Goal: Check status: Verify the current state of an ongoing process or item

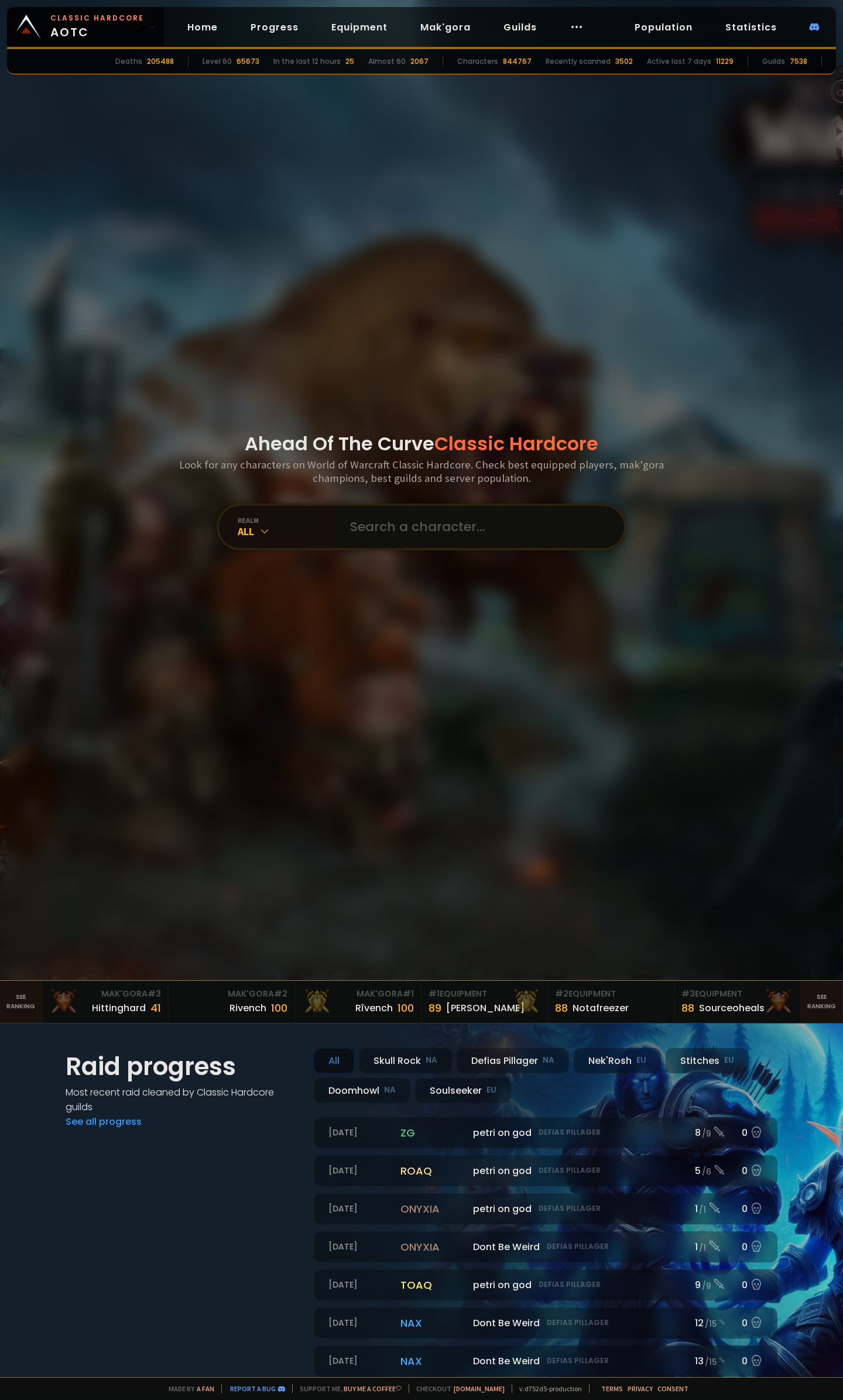
click at [379, 518] on input "text" at bounding box center [476, 527] width 267 height 42
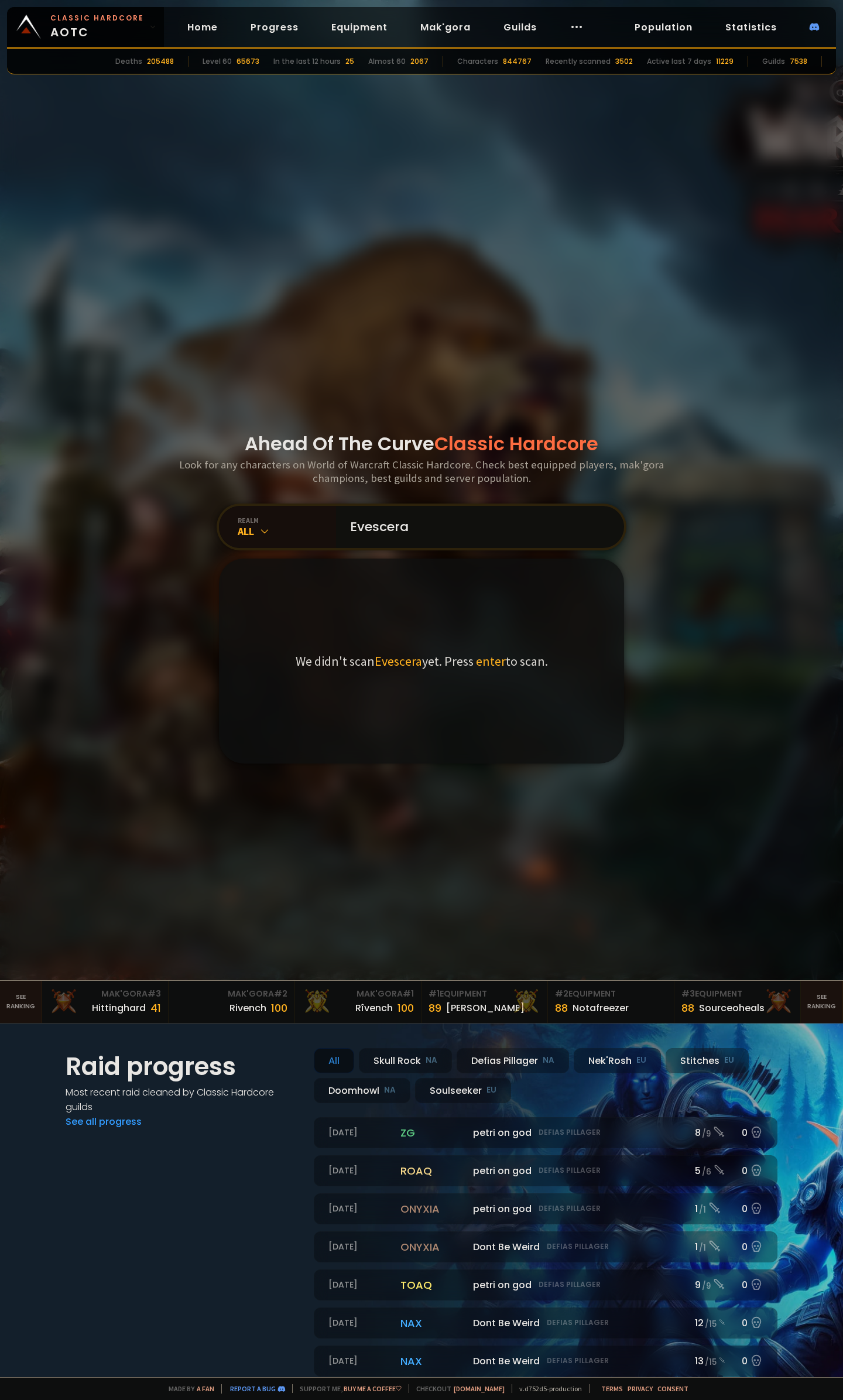
click at [434, 510] on input "Evescera" at bounding box center [476, 527] width 267 height 42
drag, startPoint x: 449, startPoint y: 530, endPoint x: 437, endPoint y: 547, distance: 20.8
click at [437, 547] on input "Evescera" at bounding box center [476, 527] width 267 height 42
type input "Evescera"
click at [265, 532] on icon at bounding box center [264, 531] width 12 height 12
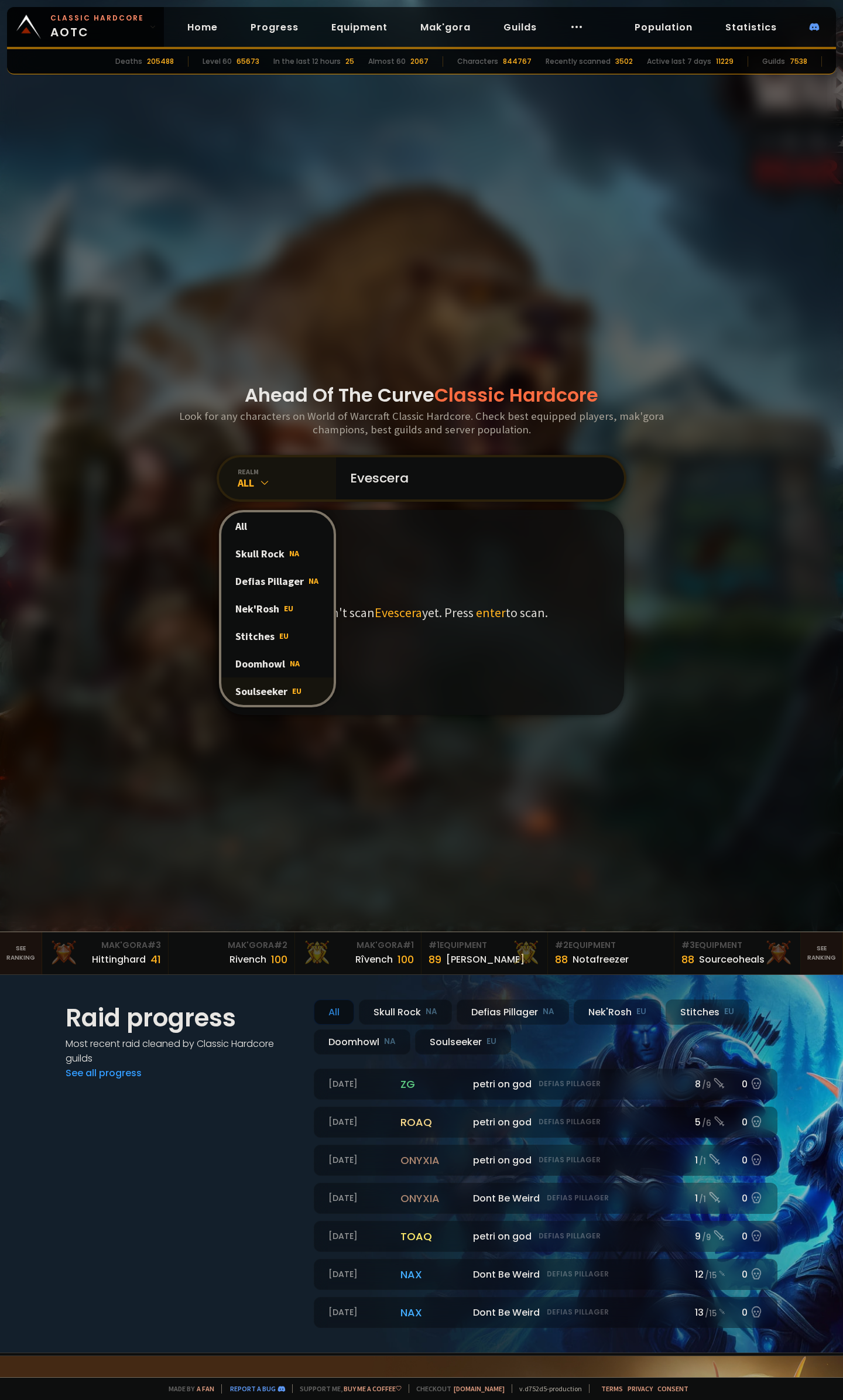
scroll to position [59, 0]
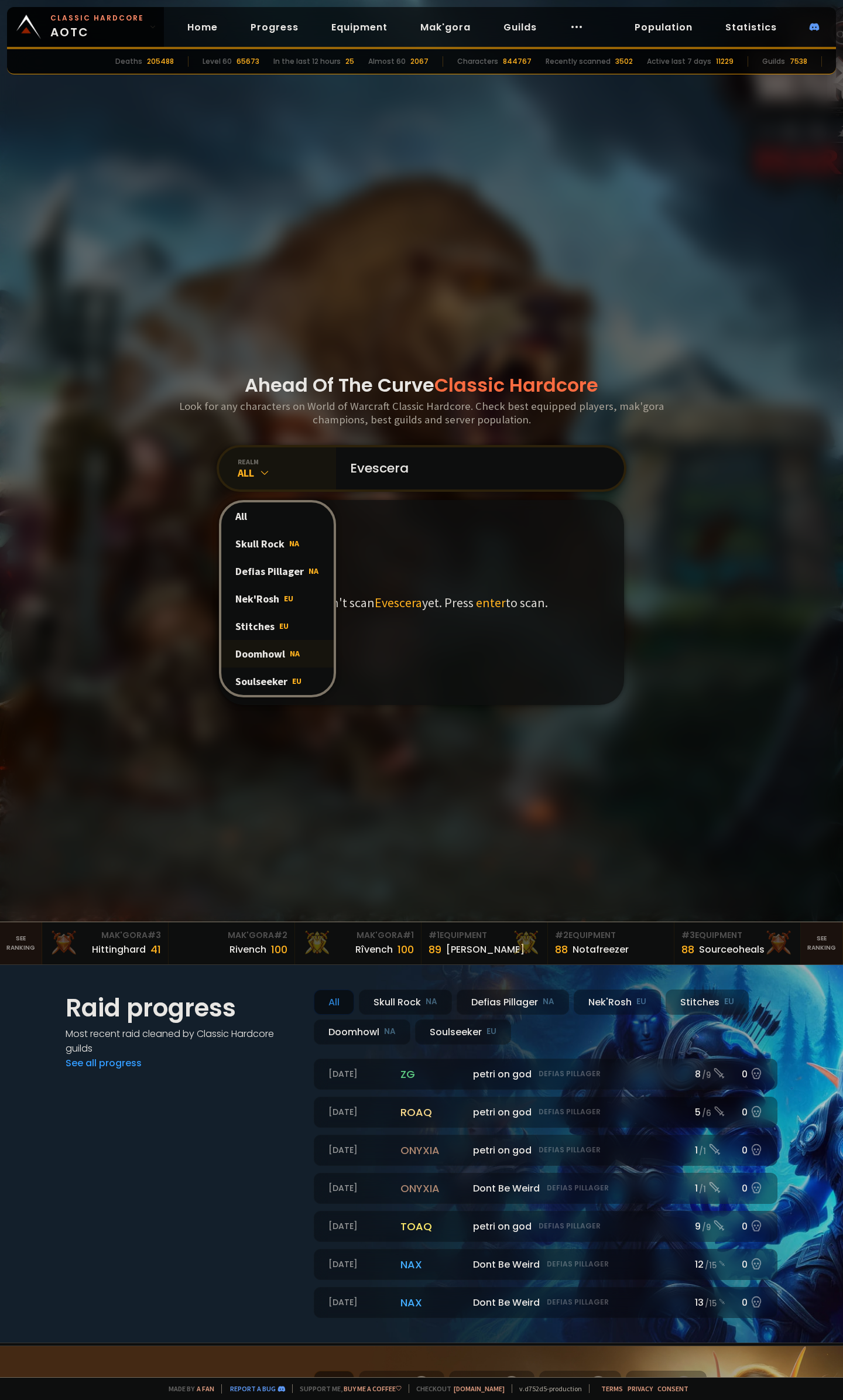
click at [278, 653] on div "Doomhowl NA" at bounding box center [277, 654] width 112 height 27
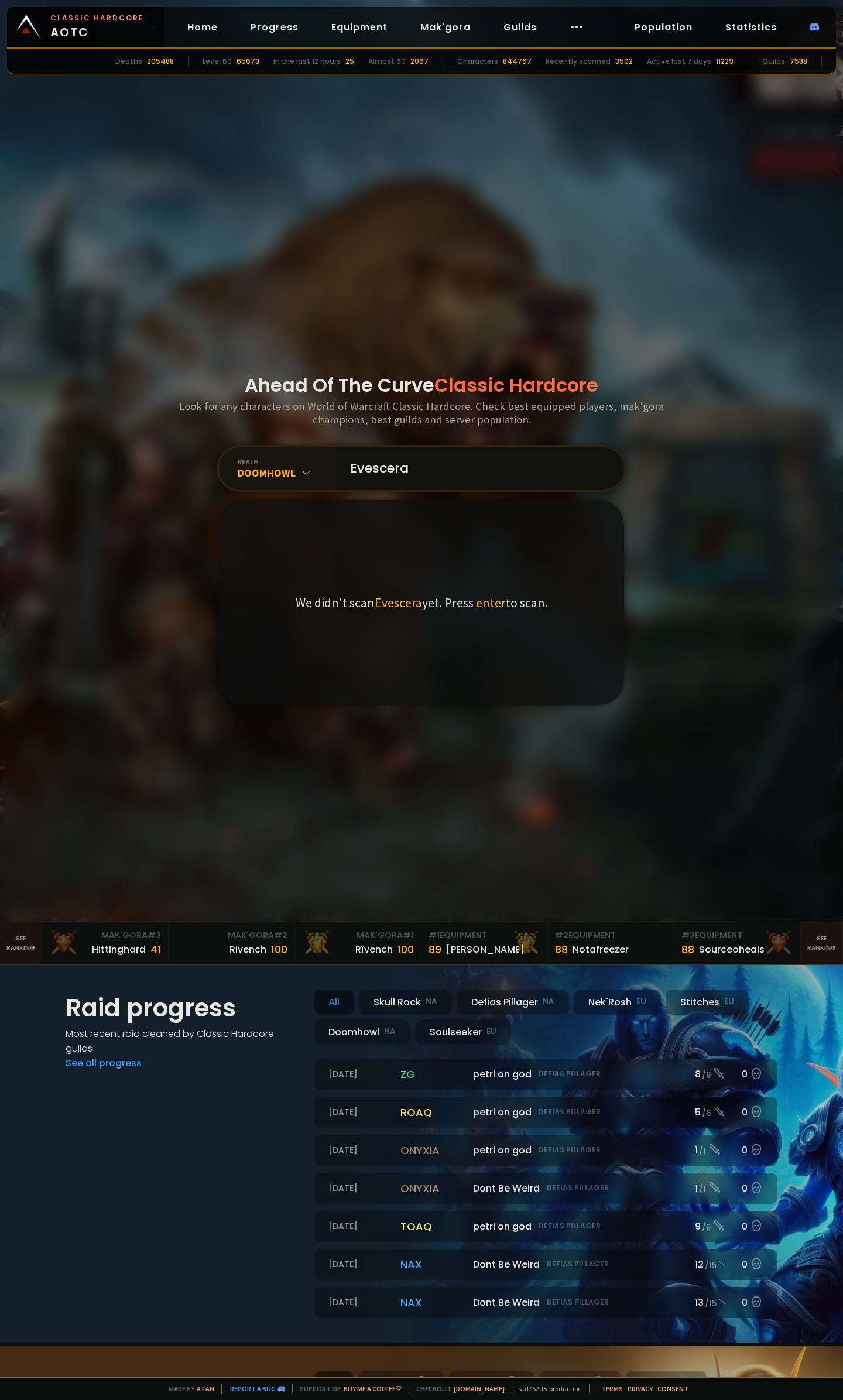
click at [458, 465] on input "Evescera" at bounding box center [476, 469] width 267 height 42
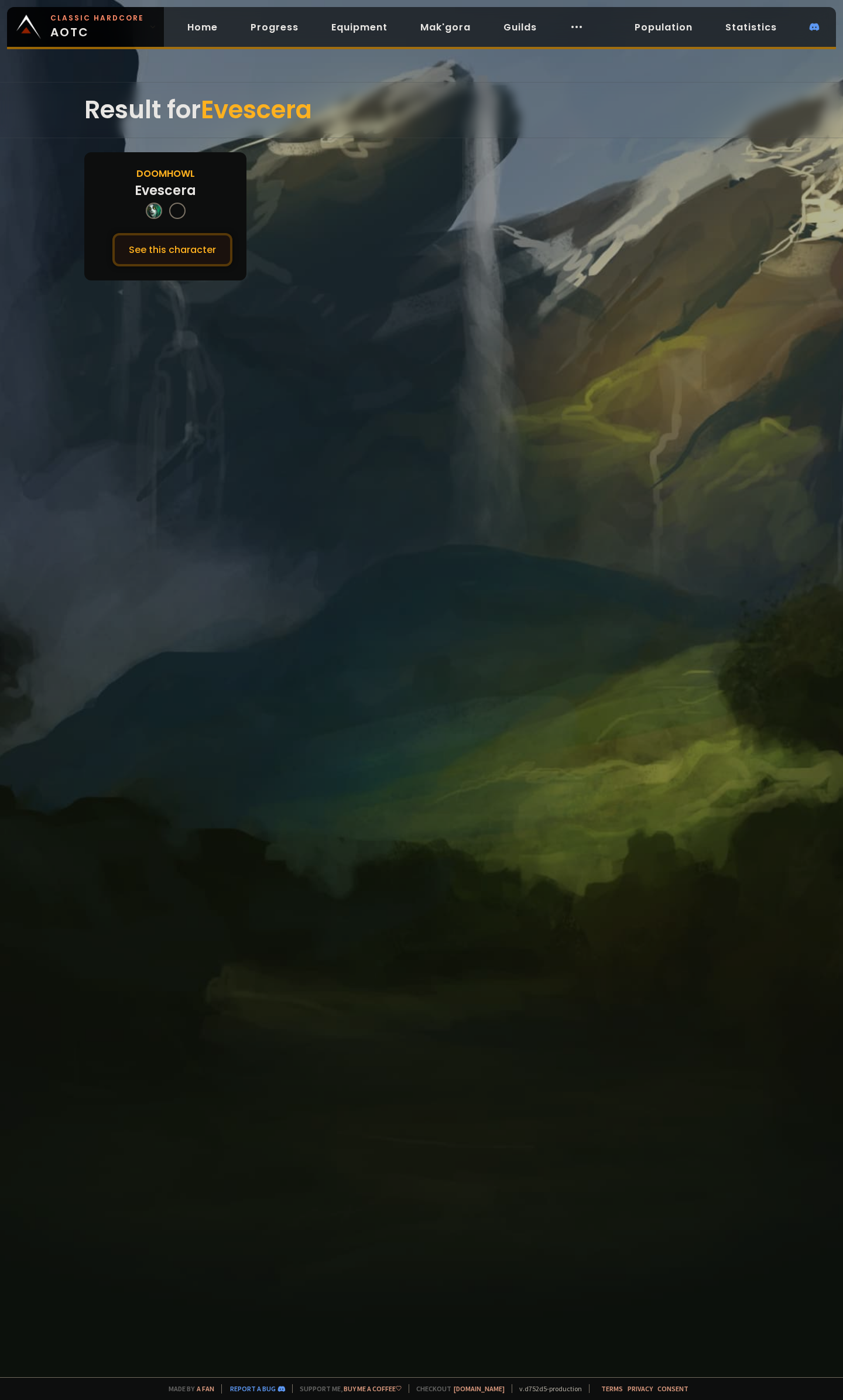
click at [161, 253] on button "See this character" at bounding box center [172, 250] width 120 height 33
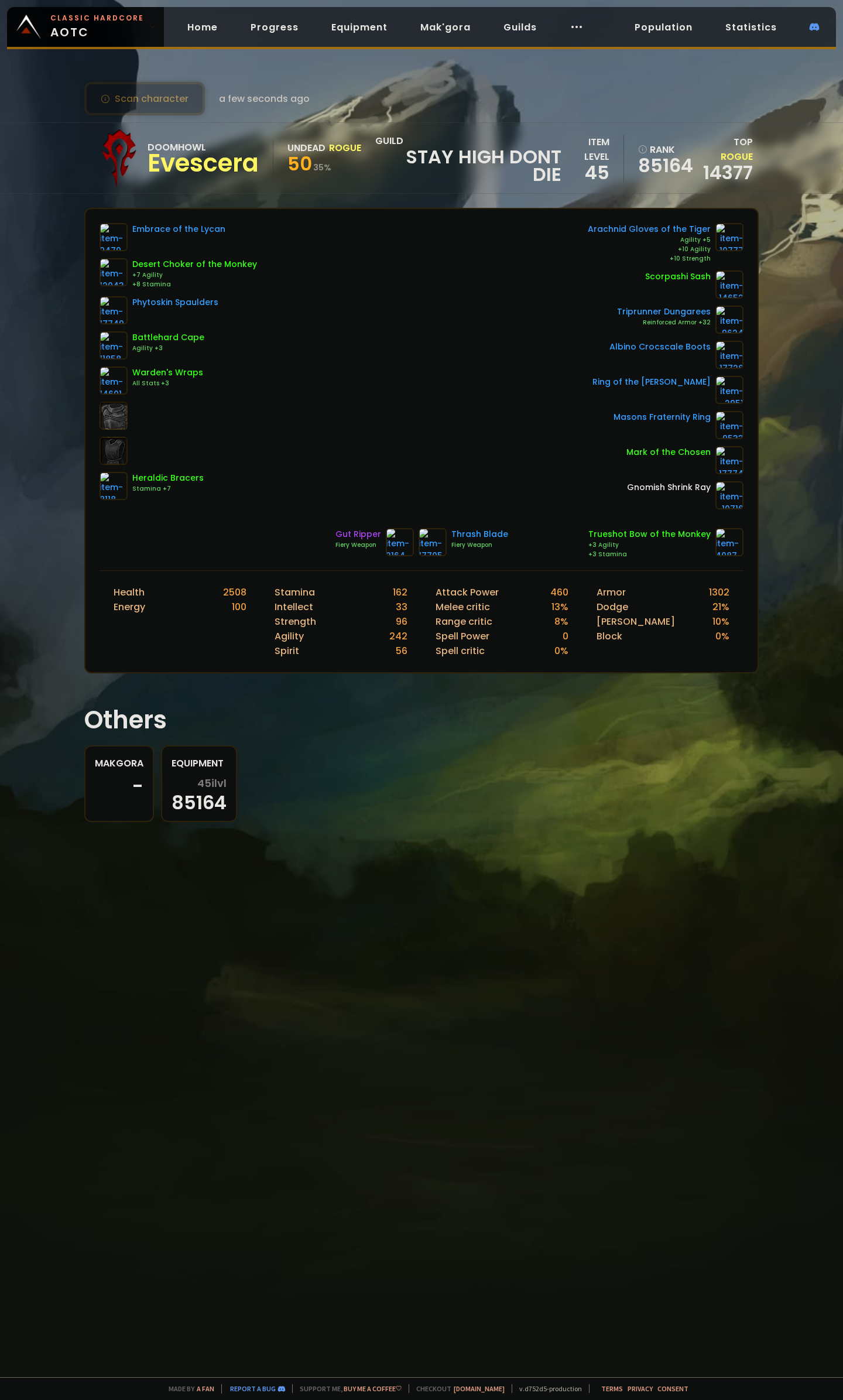
click at [185, 226] on div "Embrace of the Lycan" at bounding box center [178, 230] width 93 height 12
click at [113, 243] on img at bounding box center [113, 237] width 28 height 28
click at [118, 245] on img at bounding box center [113, 237] width 28 height 28
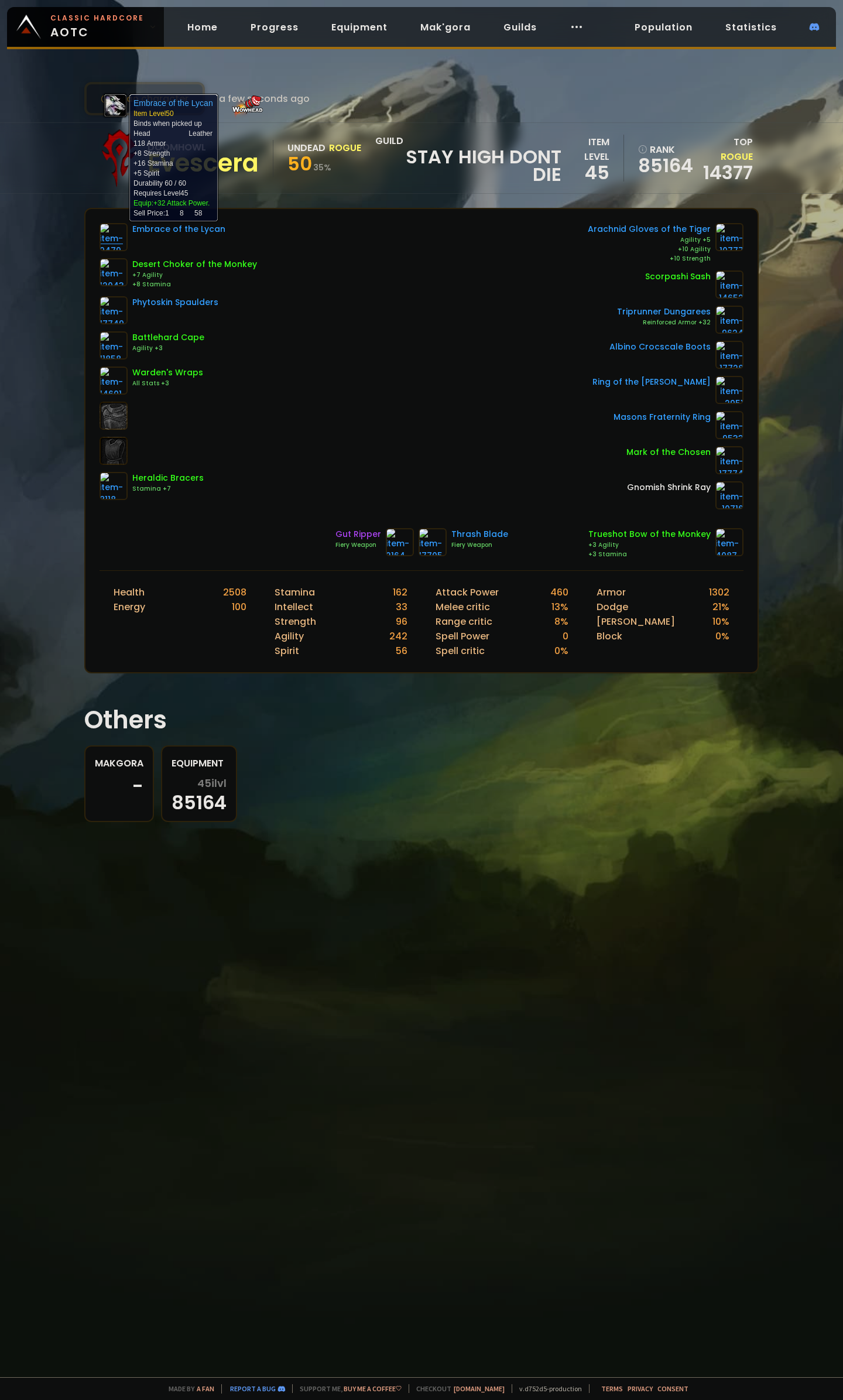
click at [118, 245] on img at bounding box center [113, 237] width 28 height 28
click at [47, 334] on div "Scan character a few seconds ago Doomhowl Evescera Undead Rogue 50 35 % guild S…" at bounding box center [422, 689] width 843 height 1378
click at [24, 291] on div "Scan character 2 minutes ago Doomhowl Evescera Undead Rogue 50 35 % guild Stay …" at bounding box center [422, 689] width 843 height 1378
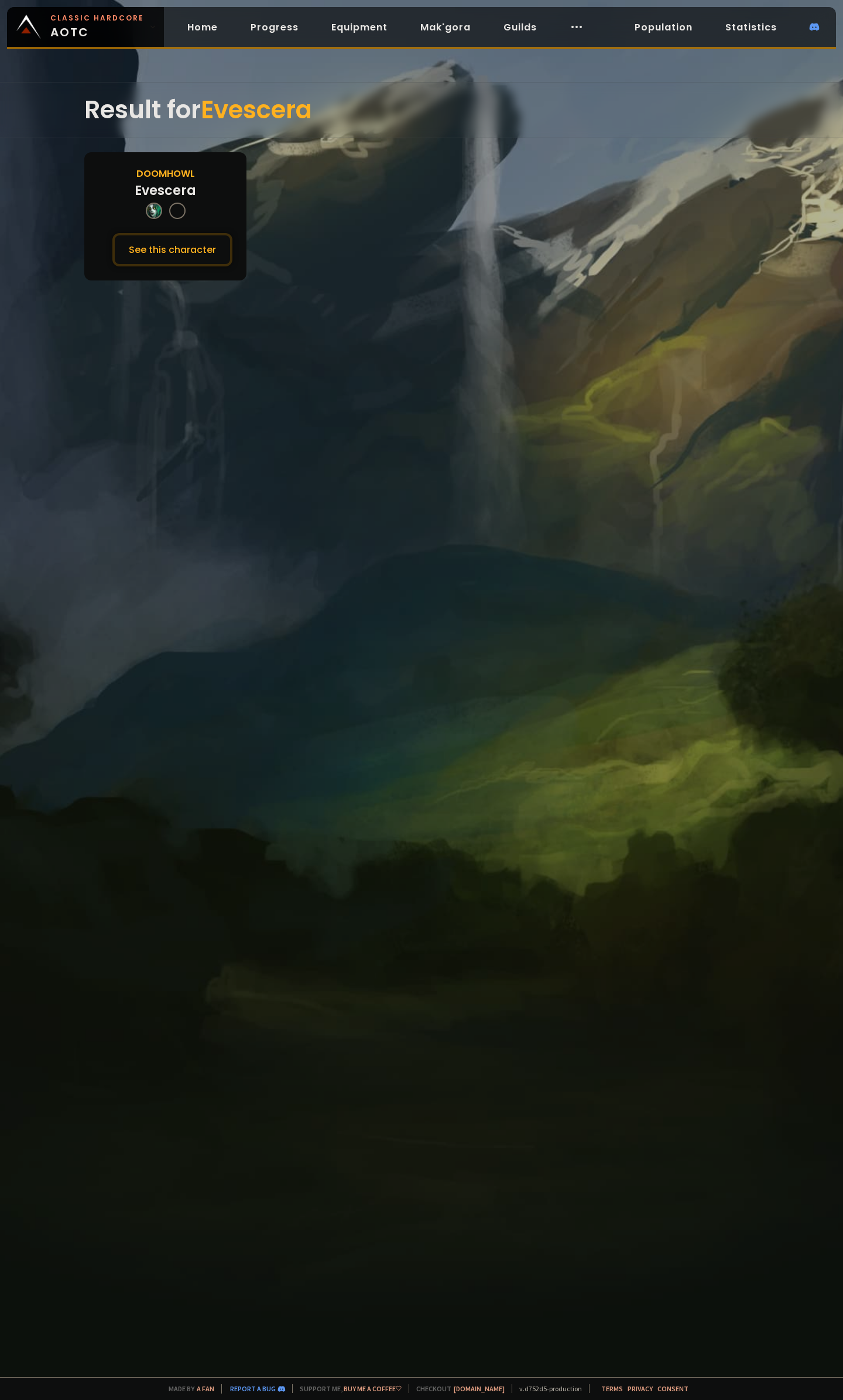
click at [444, 252] on section "Doomhowl Evescera See this character" at bounding box center [421, 216] width 674 height 129
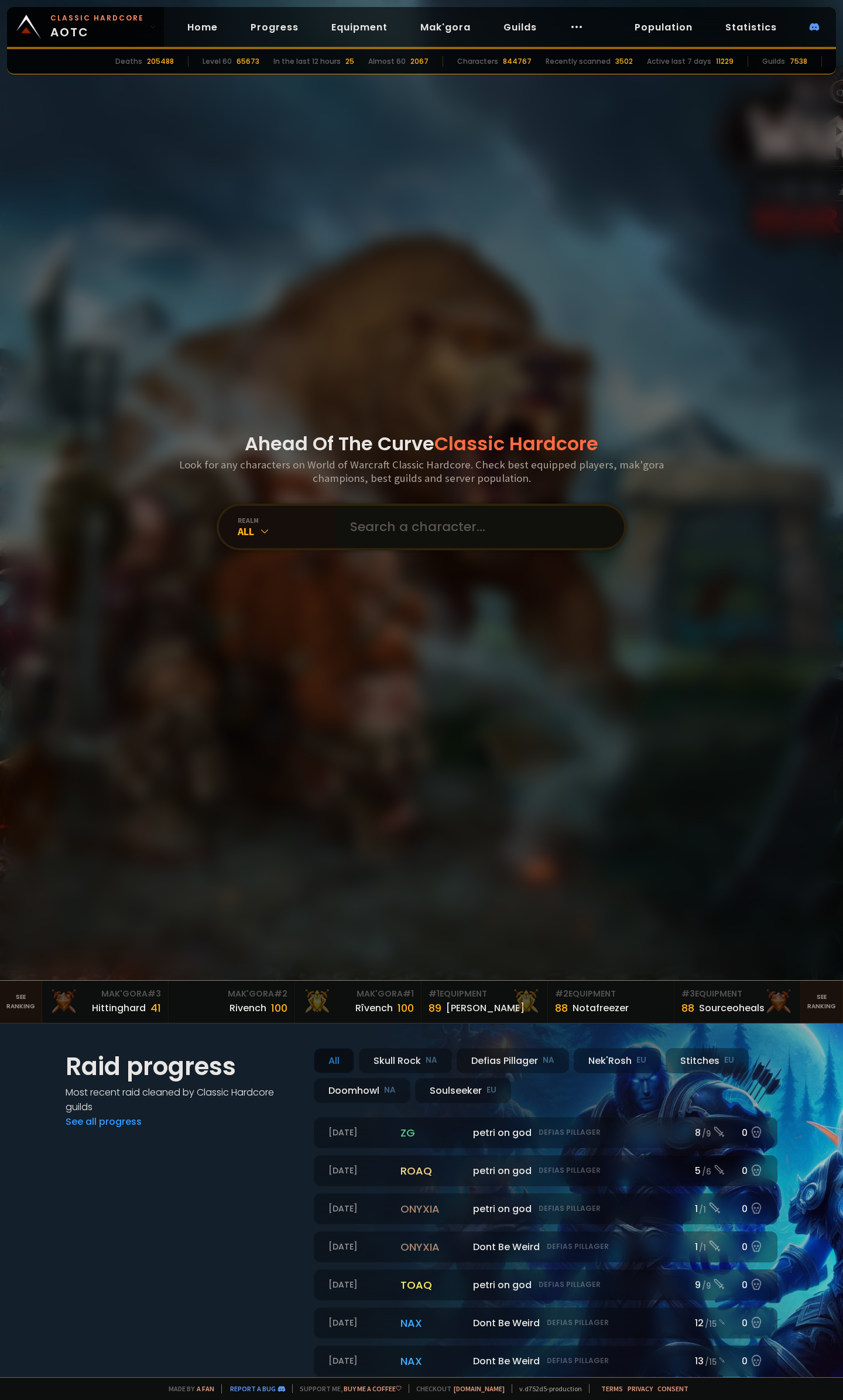
click at [466, 533] on input "text" at bounding box center [476, 527] width 267 height 42
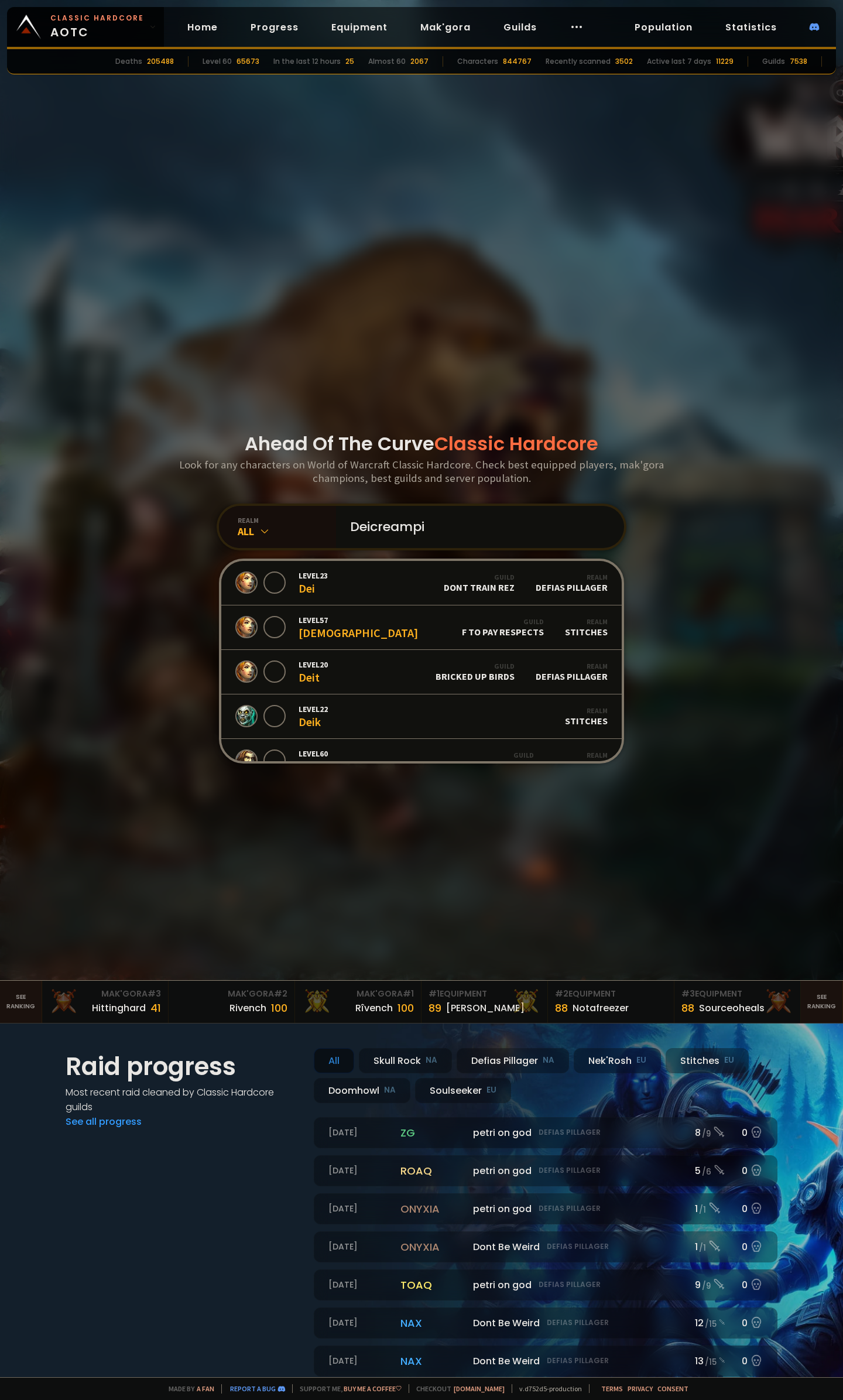
type input "Deicreampie"
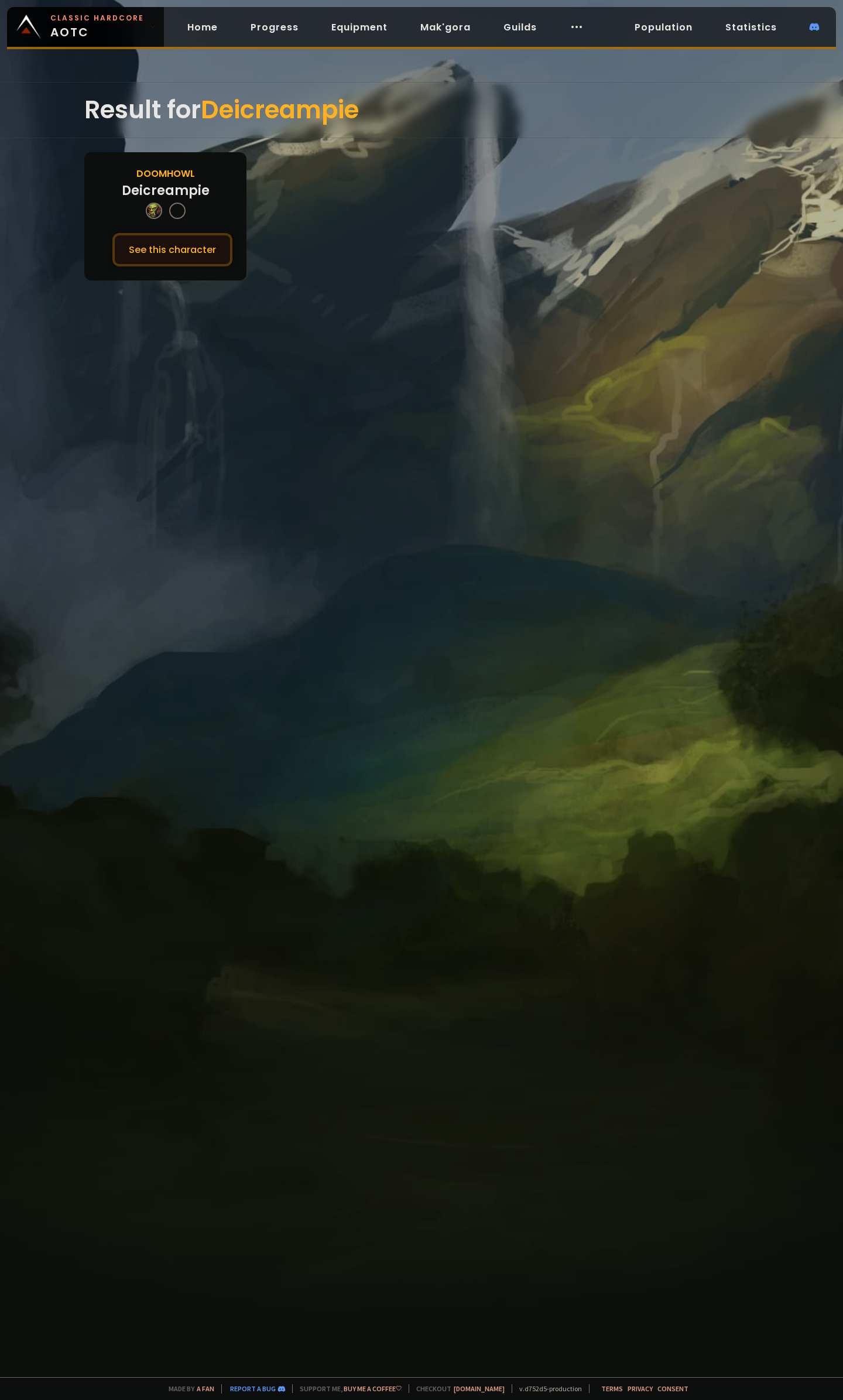
click at [177, 254] on button "See this character" at bounding box center [172, 250] width 120 height 33
